Goal: Find specific page/section: Find specific page/section

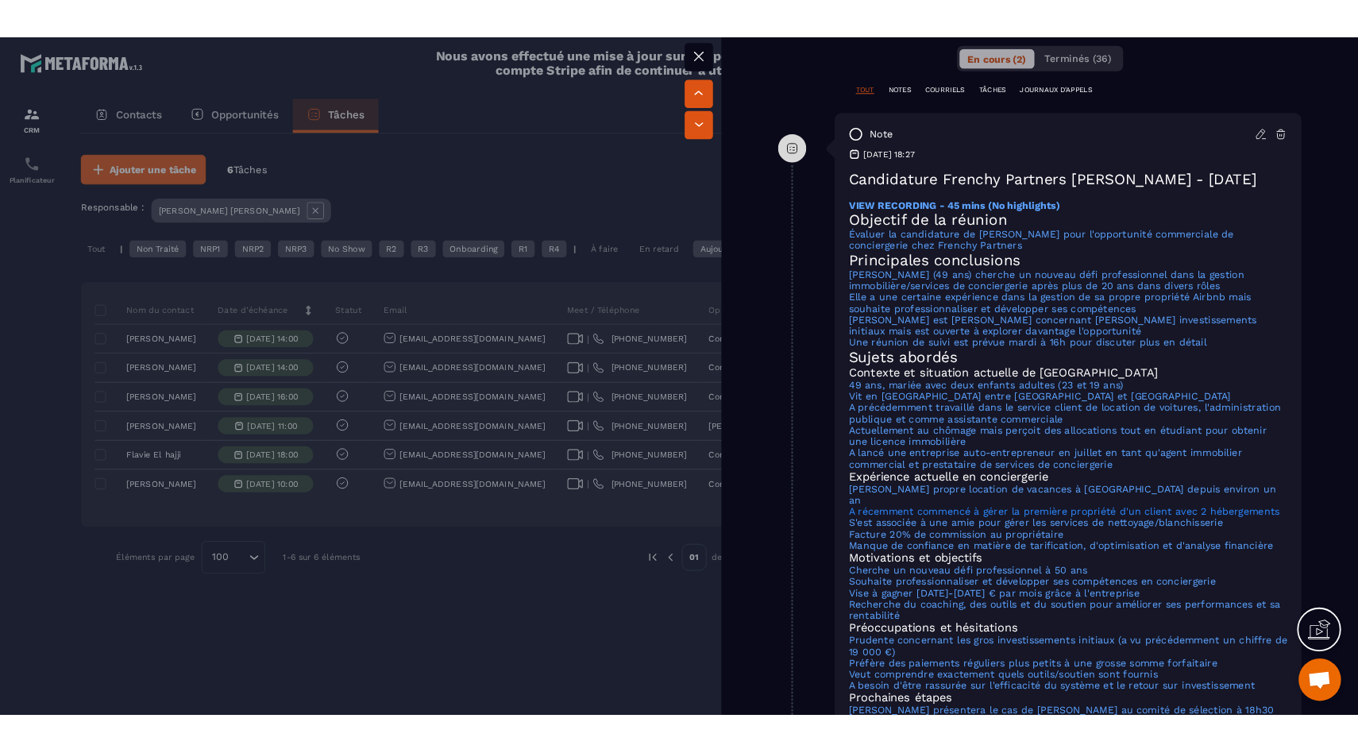
scroll to position [957, 0]
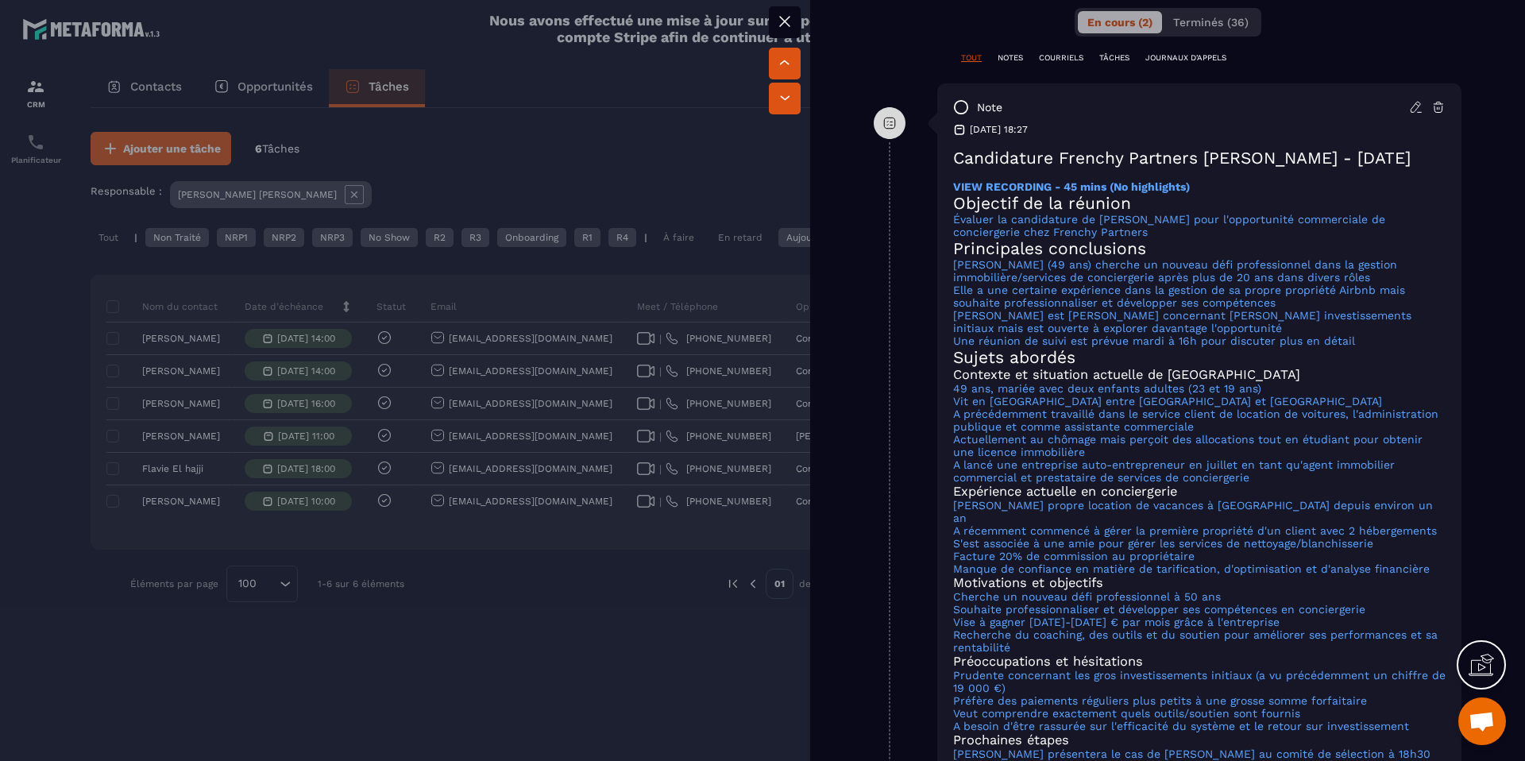
click at [686, 617] on div at bounding box center [762, 380] width 1525 height 761
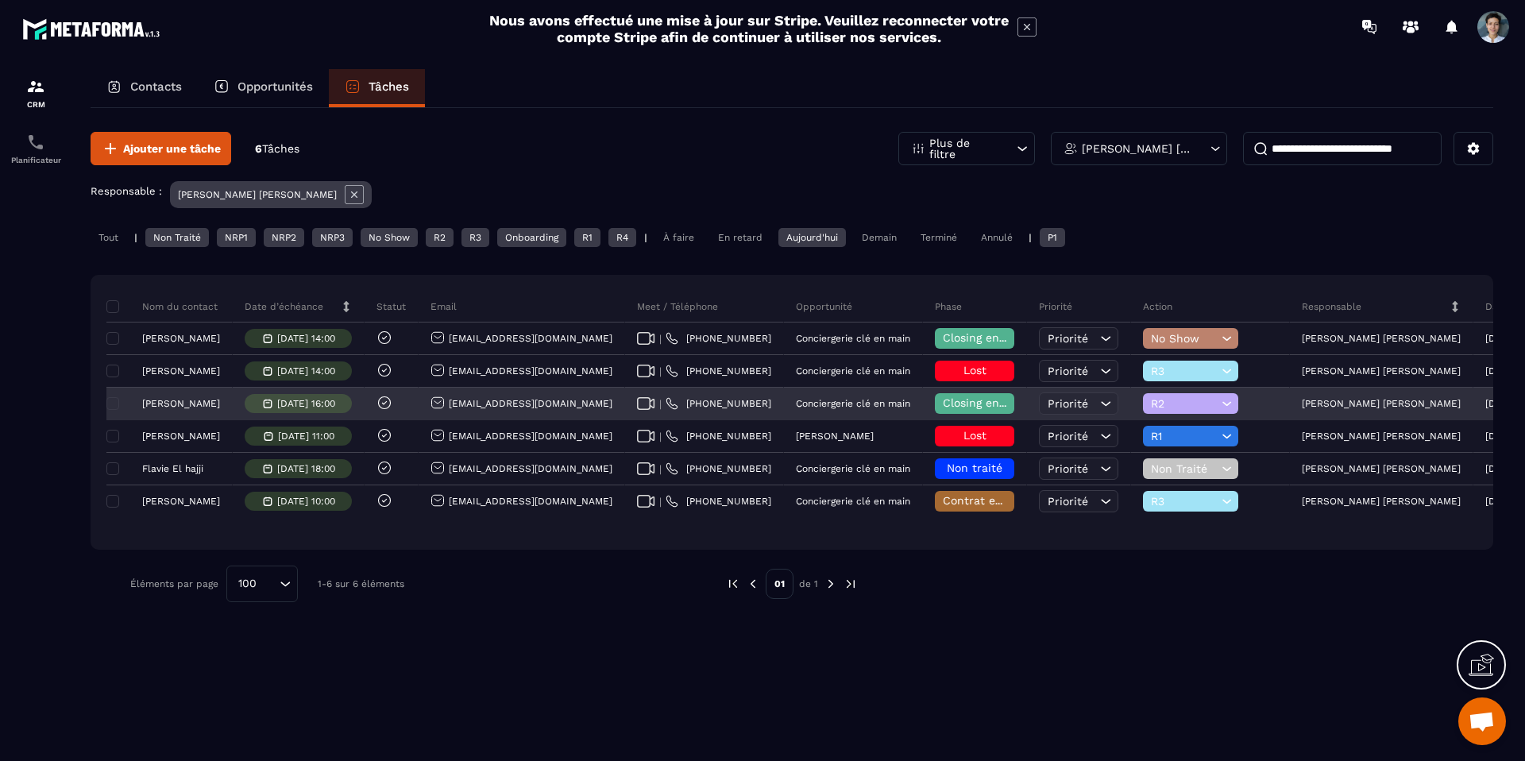
click at [1163, 409] on span "R2" at bounding box center [1184, 403] width 67 height 13
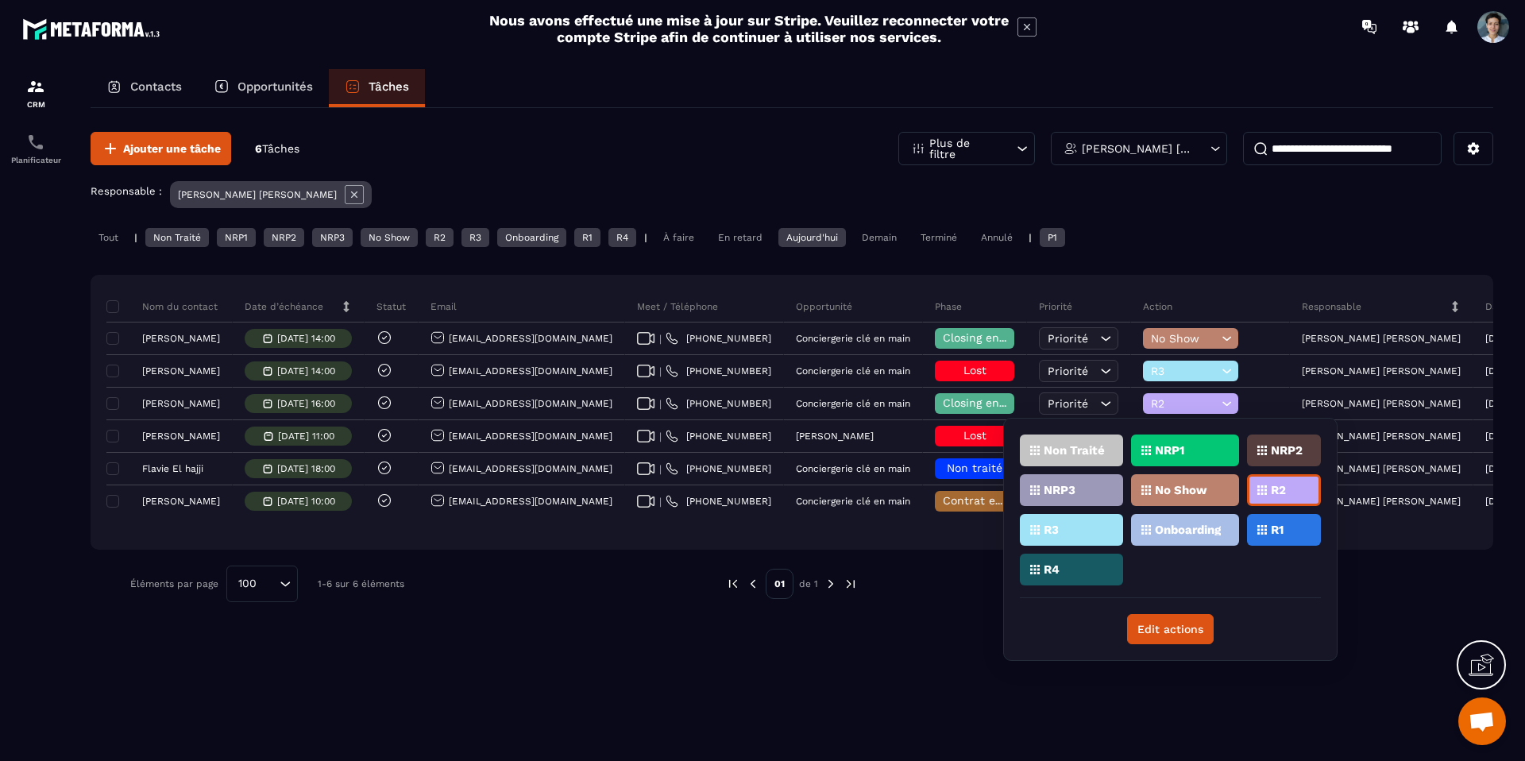
click at [1067, 539] on div "R3" at bounding box center [1071, 530] width 103 height 32
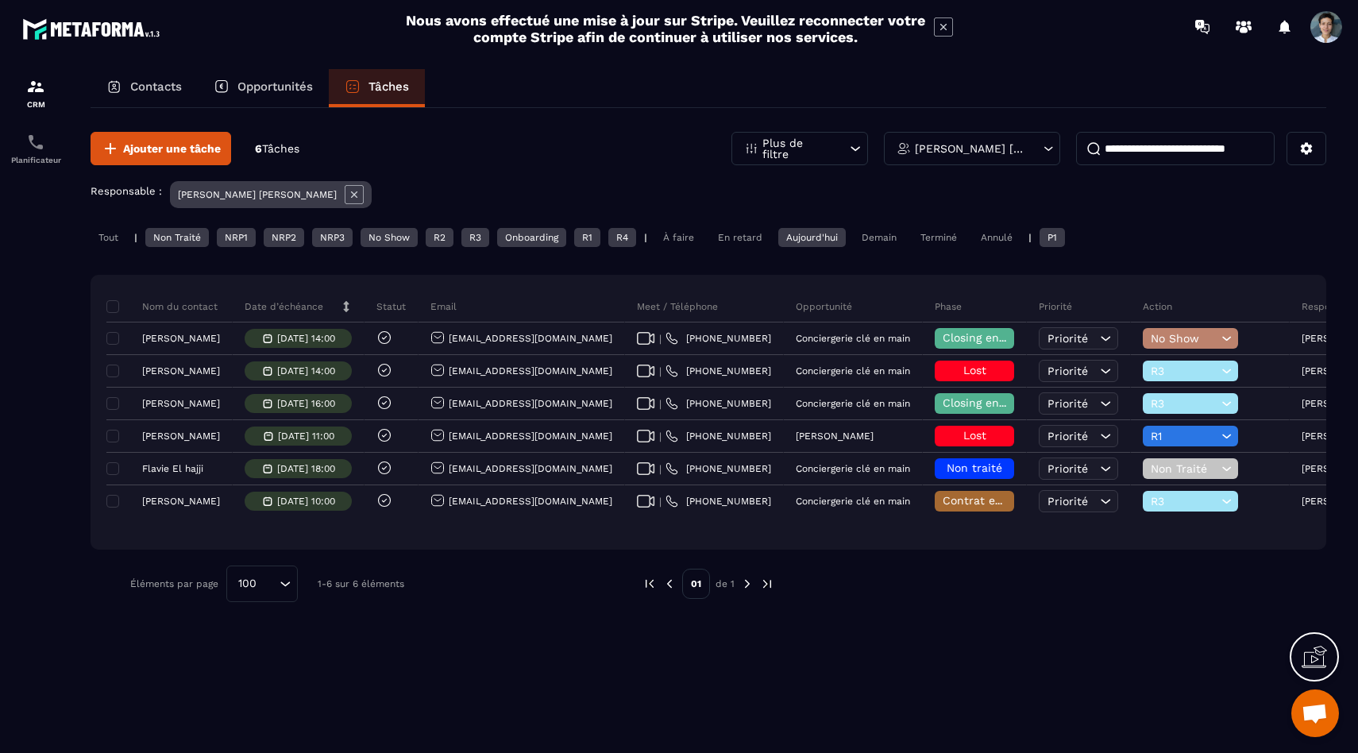
click at [119, 244] on div "Tout" at bounding box center [109, 237] width 36 height 19
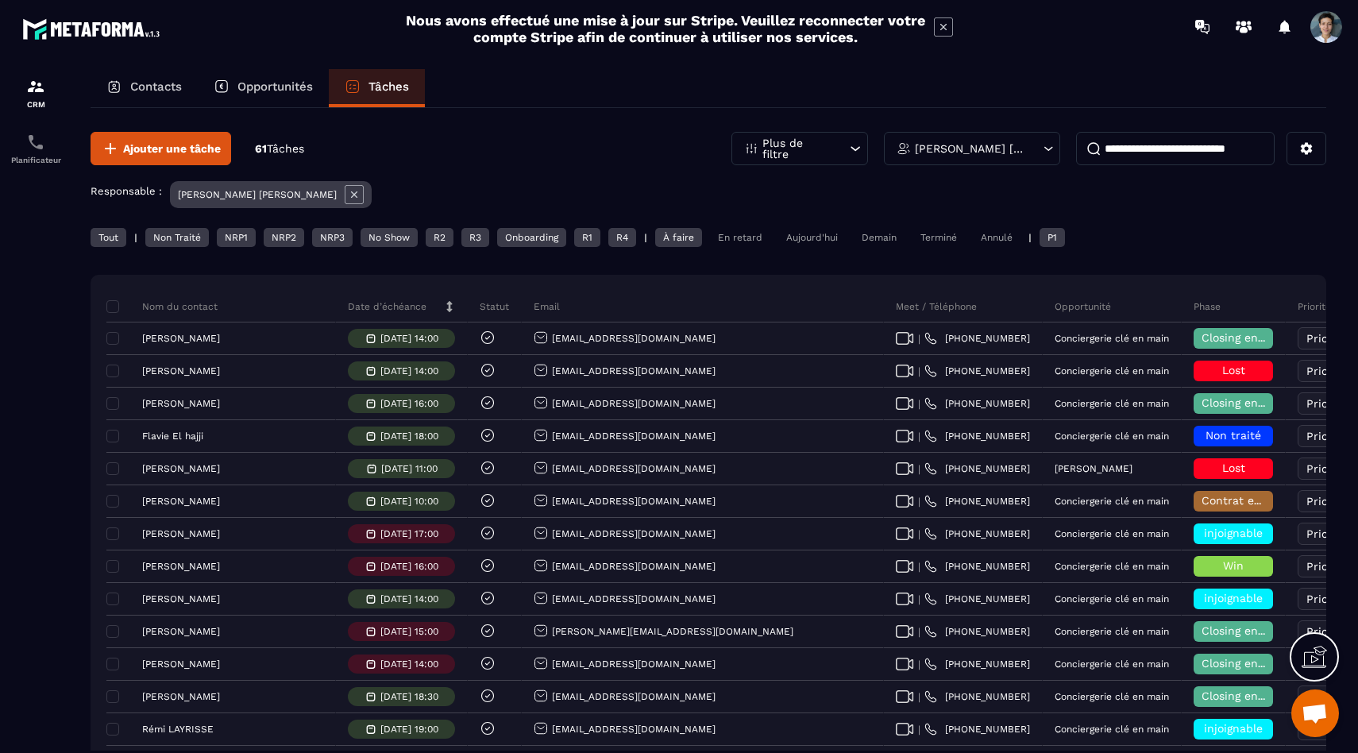
click at [812, 240] on div "Aujourd'hui" at bounding box center [812, 237] width 68 height 19
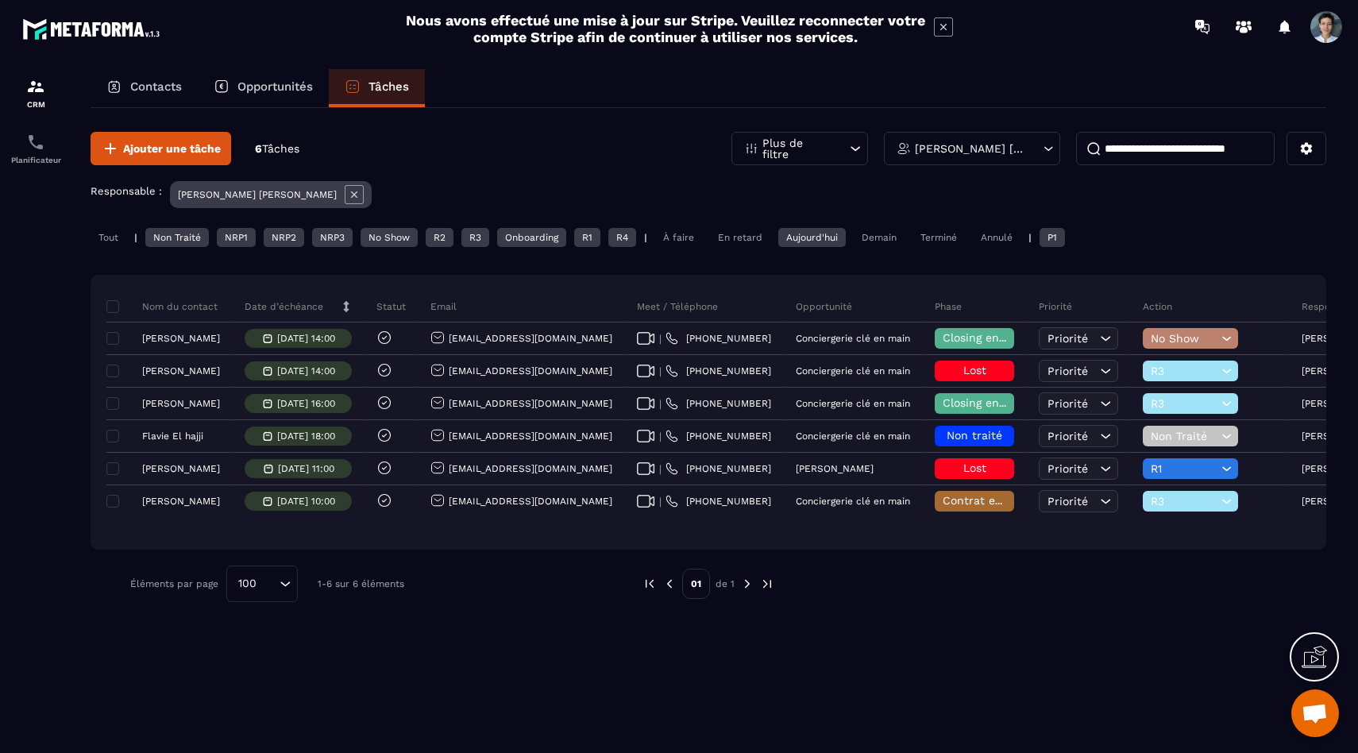
click at [111, 229] on div "Tout" at bounding box center [109, 237] width 36 height 19
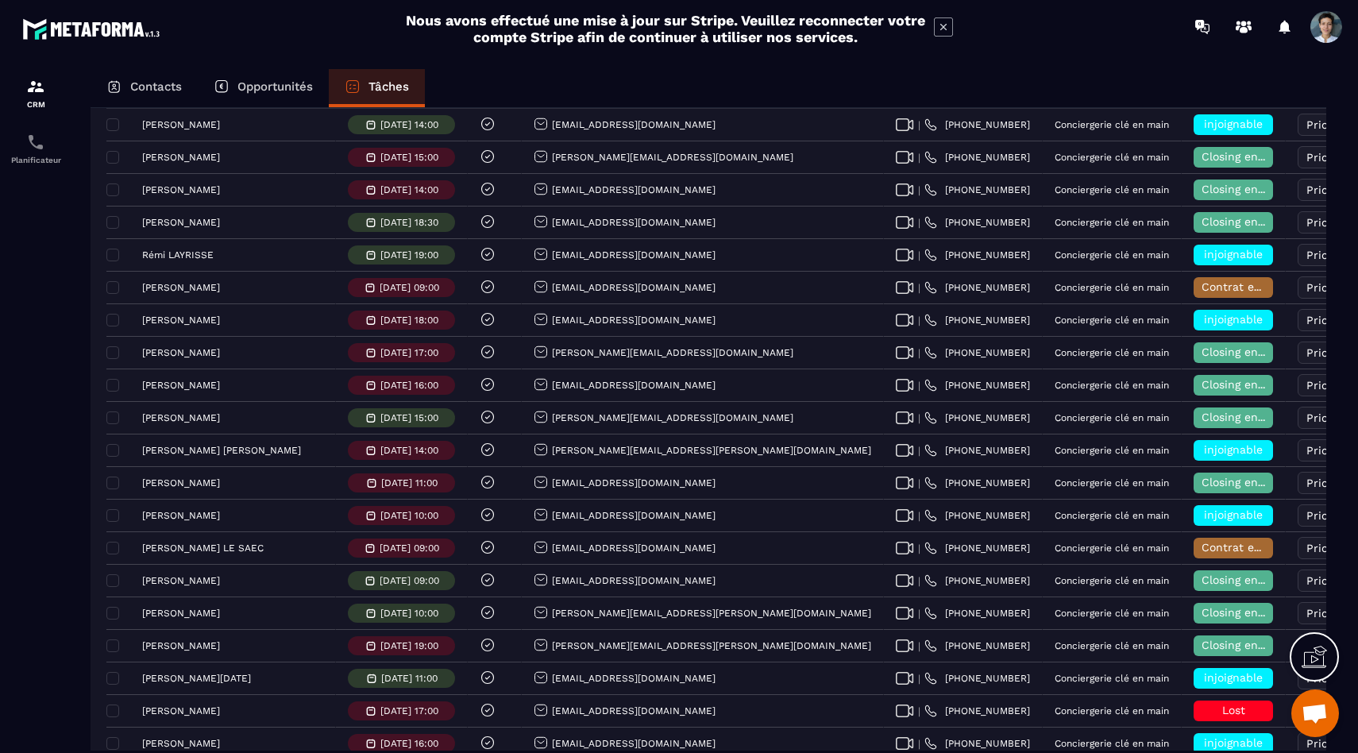
scroll to position [485, 0]
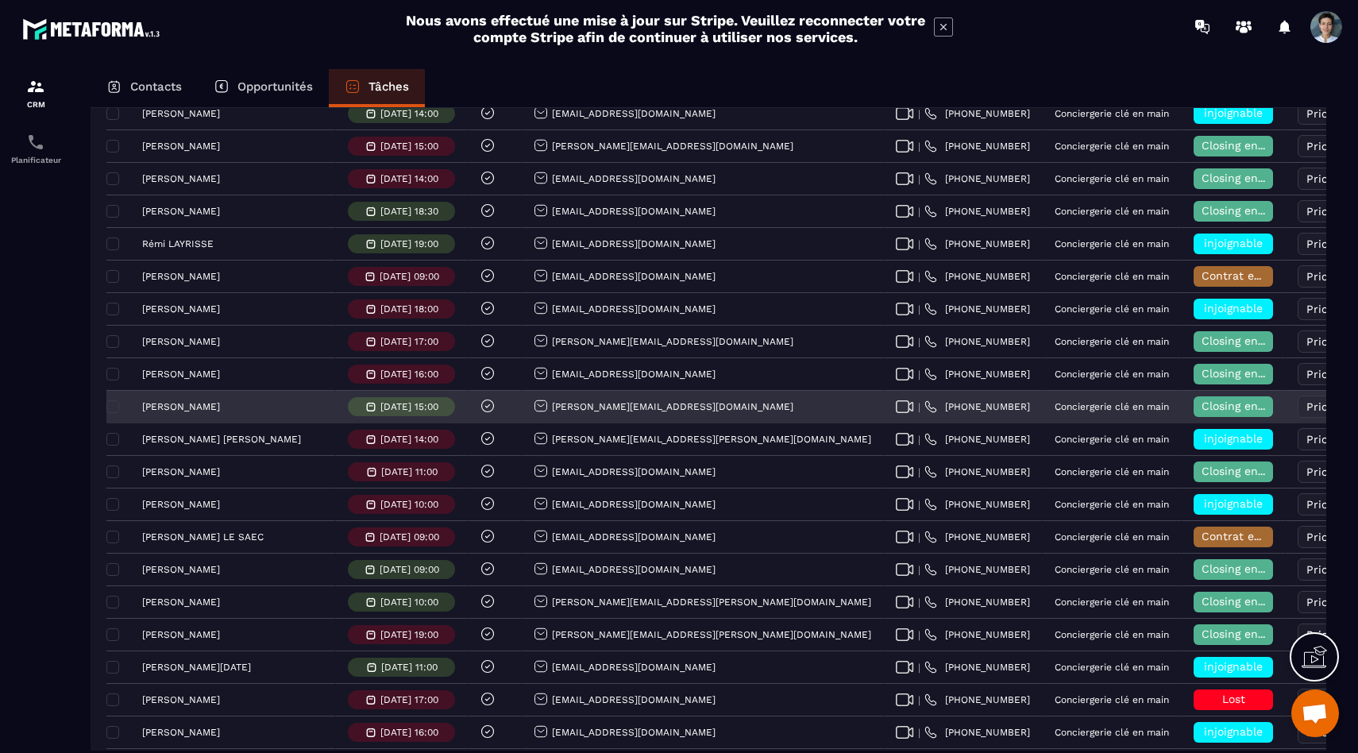
click at [170, 405] on p "[PERSON_NAME]" at bounding box center [181, 406] width 78 height 11
